Goal: Information Seeking & Learning: Learn about a topic

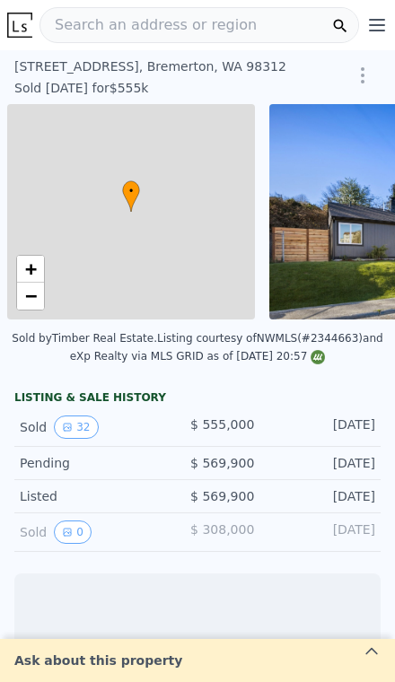
scroll to position [0, 7]
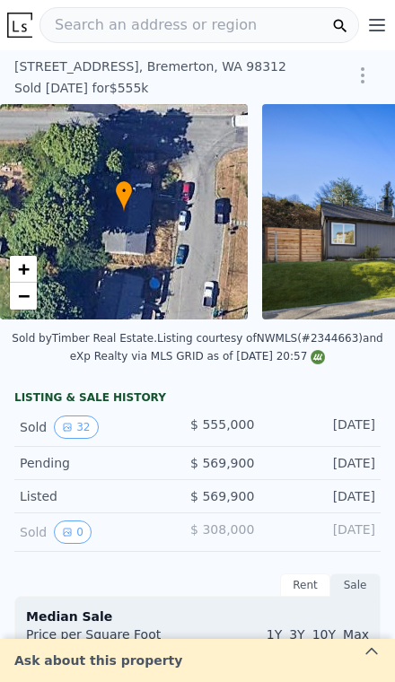
type input "-$ 588,635"
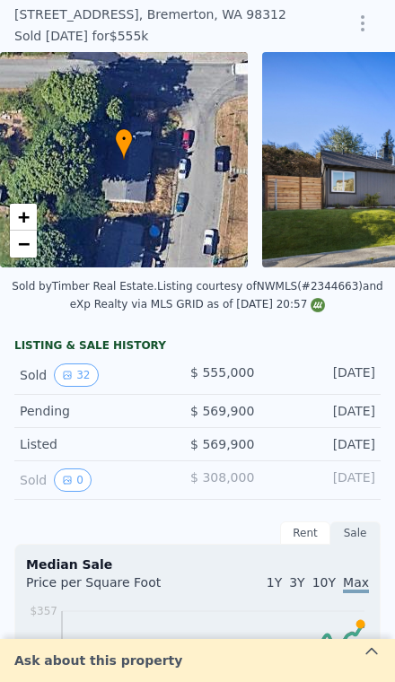
scroll to position [64, 0]
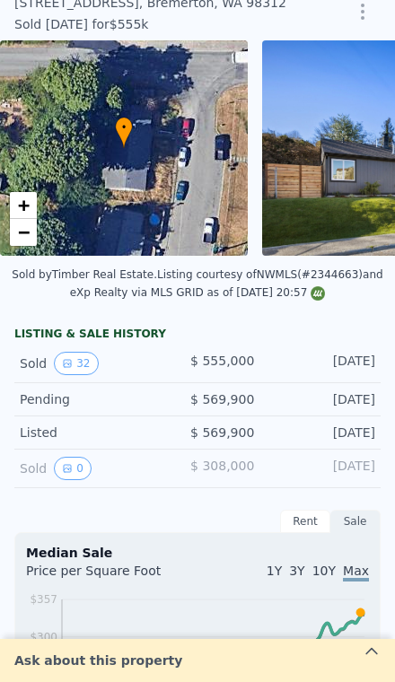
click at [247, 467] on span "$ 308,000" at bounding box center [222, 466] width 64 height 14
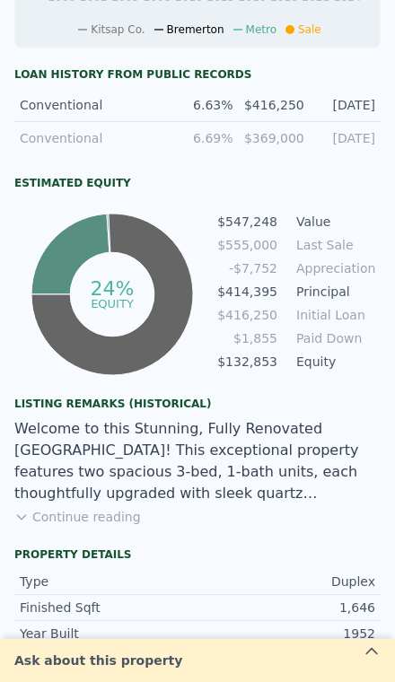
scroll to position [883, 0]
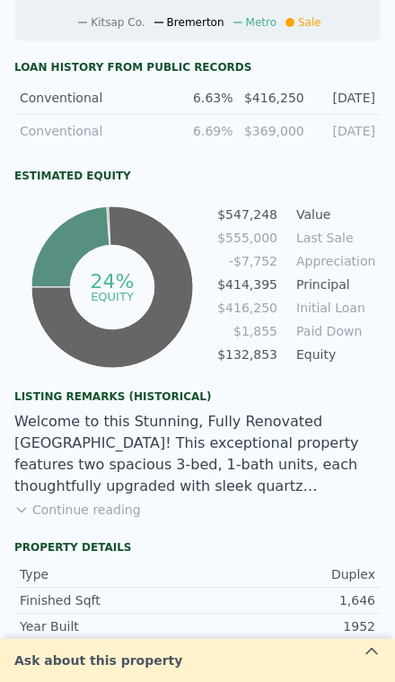
click at [78, 507] on button "Continue reading" at bounding box center [77, 510] width 127 height 18
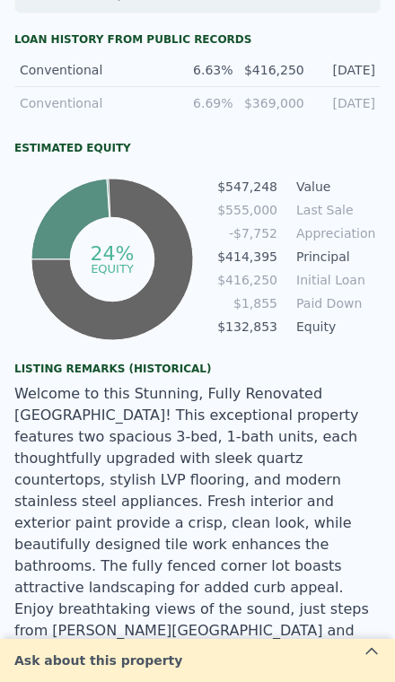
scroll to position [908, 0]
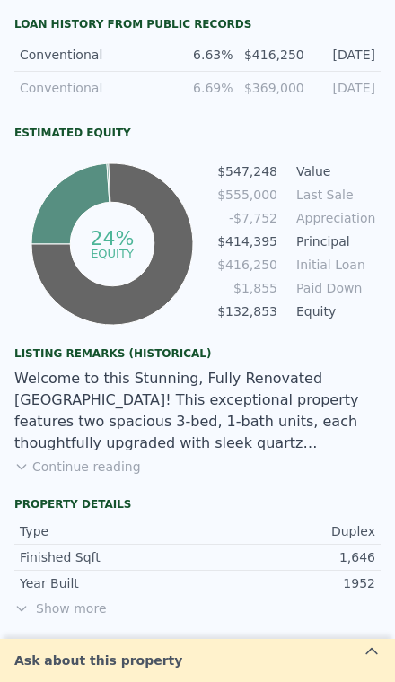
scroll to position [928, 0]
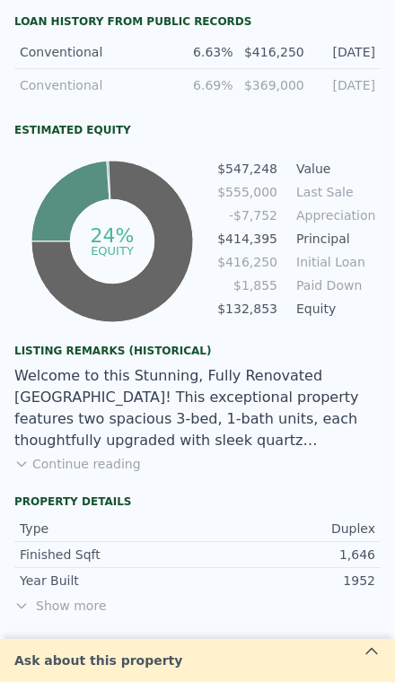
click at [67, 457] on button "Continue reading" at bounding box center [77, 464] width 127 height 18
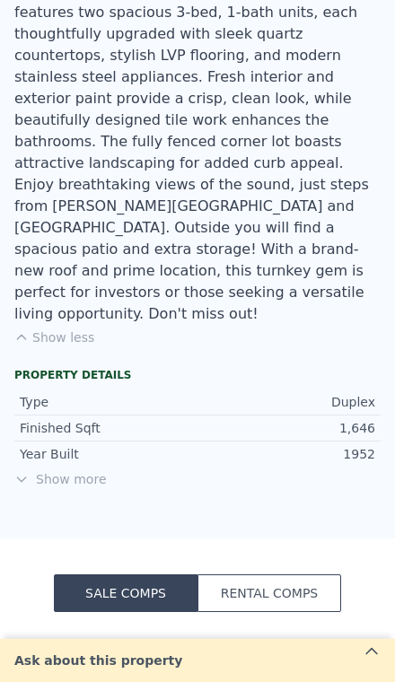
scroll to position [1332, 0]
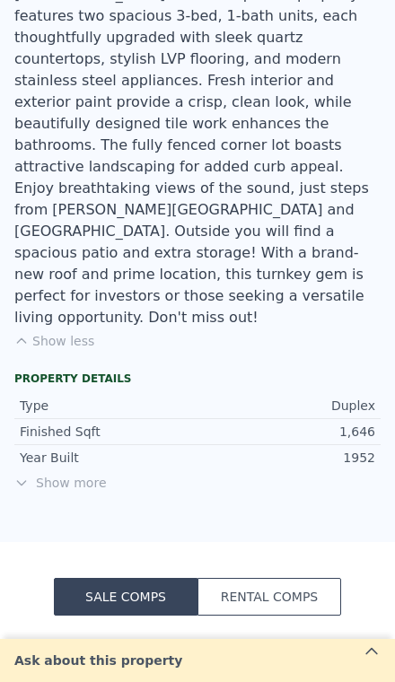
click at [65, 474] on span "Show more" at bounding box center [197, 483] width 366 height 18
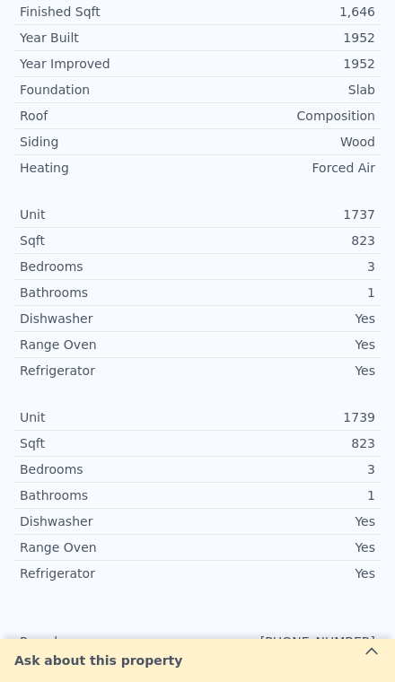
scroll to position [1749, 0]
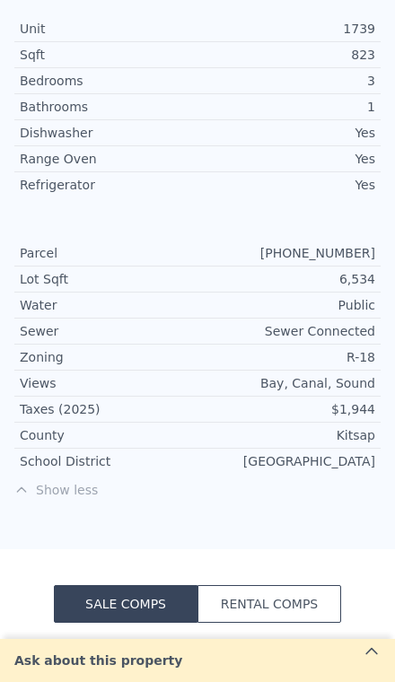
type input "$ 547,000"
type input "-$ 80,471"
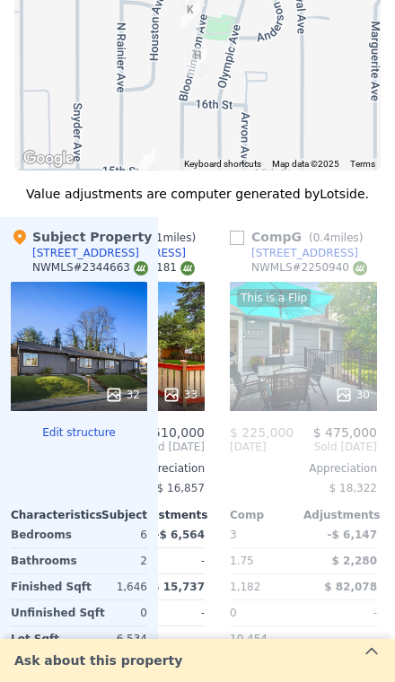
scroll to position [3064, 0]
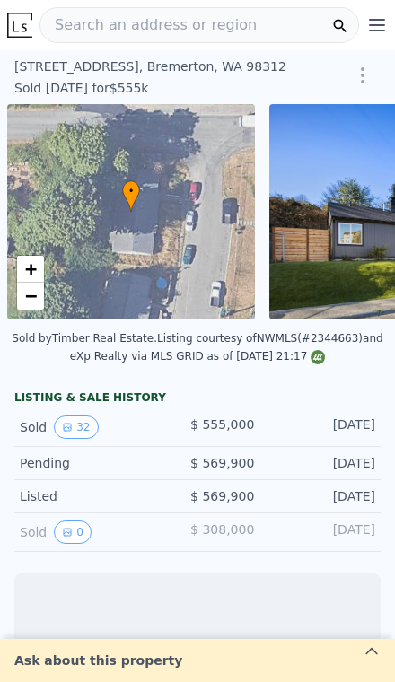
scroll to position [0, 7]
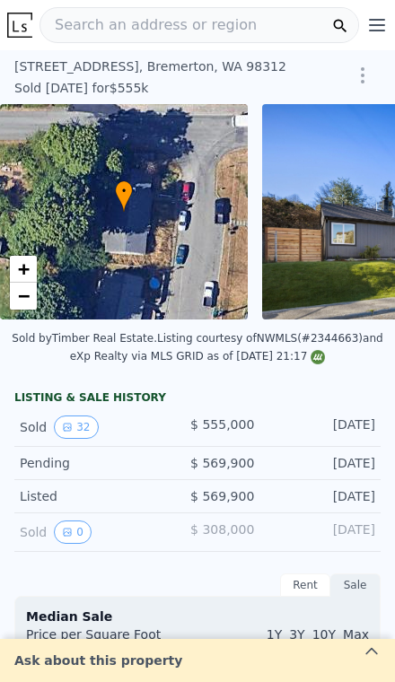
click at [194, 26] on span "Search an address or region" at bounding box center [148, 25] width 216 height 22
type input "-$ 588,635"
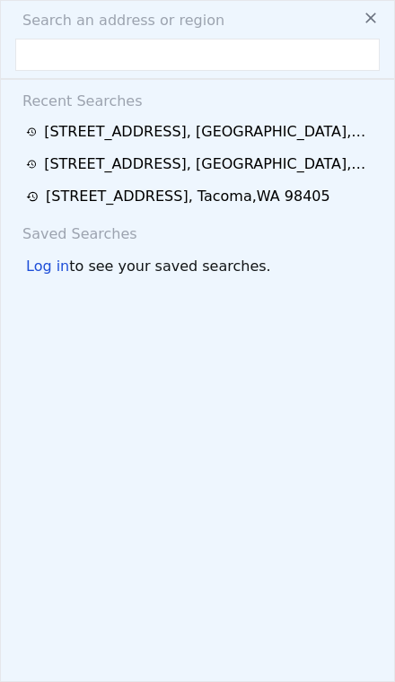
click at [147, 30] on span "Search an address or region" at bounding box center [116, 21] width 216 height 22
click at [128, 47] on input "text" at bounding box center [197, 55] width 365 height 32
click at [128, 46] on input "text" at bounding box center [197, 55] width 365 height 32
click at [81, 51] on input "text" at bounding box center [197, 55] width 365 height 32
paste input "19001 129th Place SE, Renton, WA 98058"
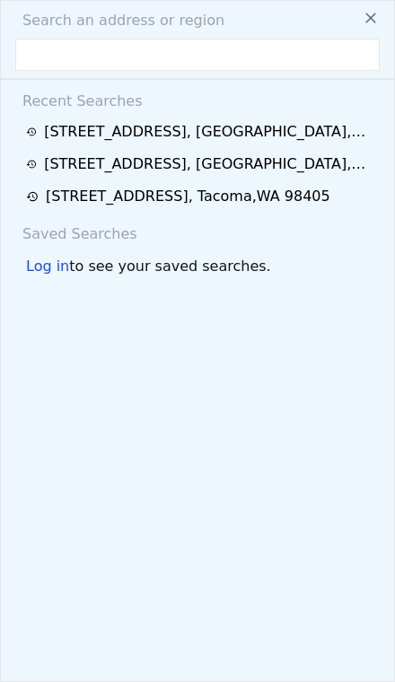
type input "19001 129th Place SE, Renton, WA 98058"
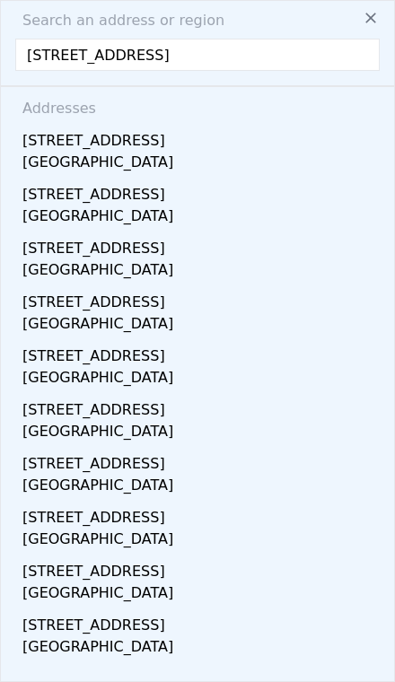
click at [272, 147] on div "19001 129th Pl SE" at bounding box center [200, 137] width 357 height 29
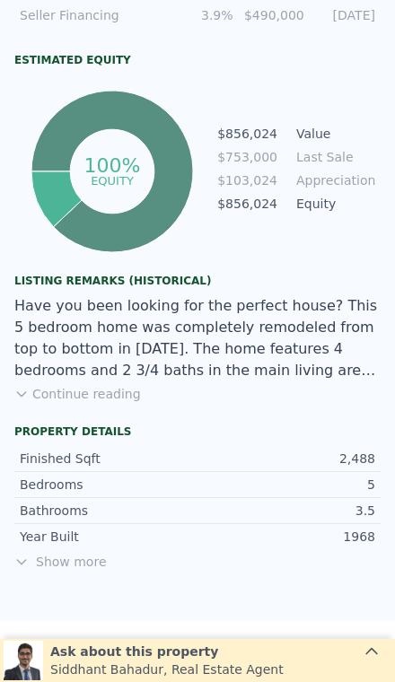
scroll to position [1105, 0]
